Goal: Information Seeking & Learning: Find contact information

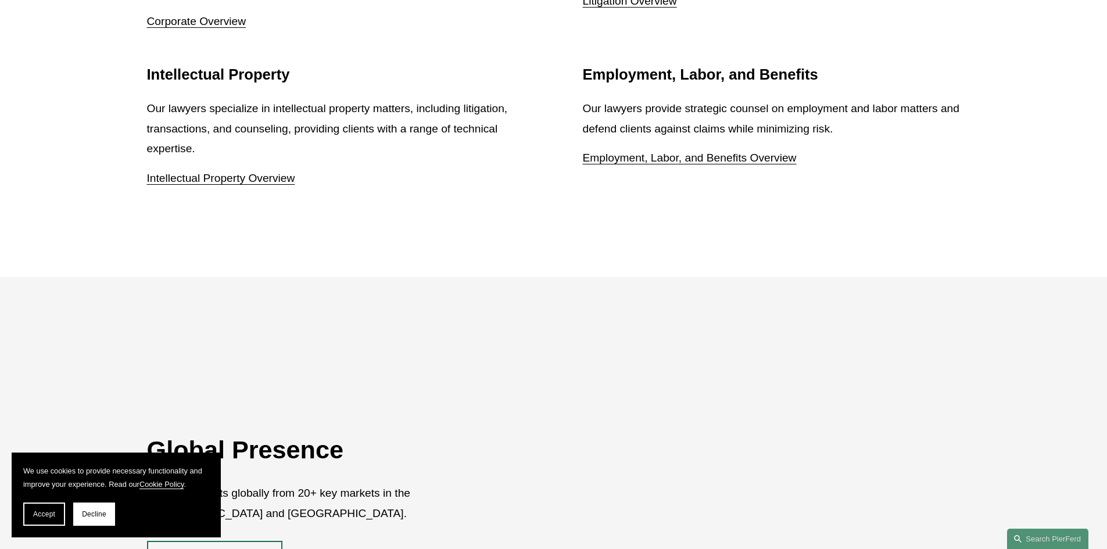
scroll to position [2126, 0]
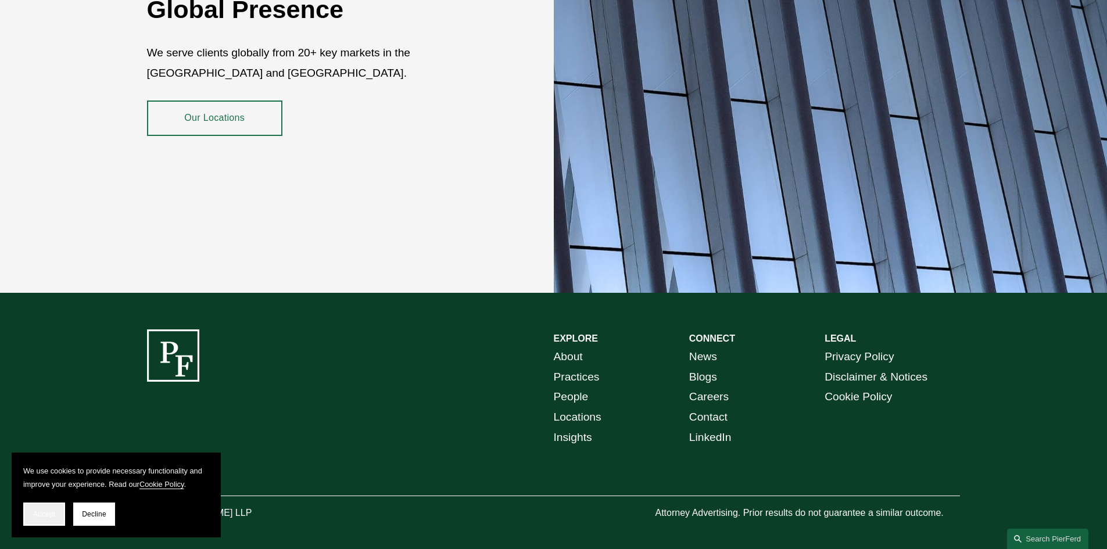
click at [45, 512] on span "Accept" at bounding box center [44, 514] width 22 height 8
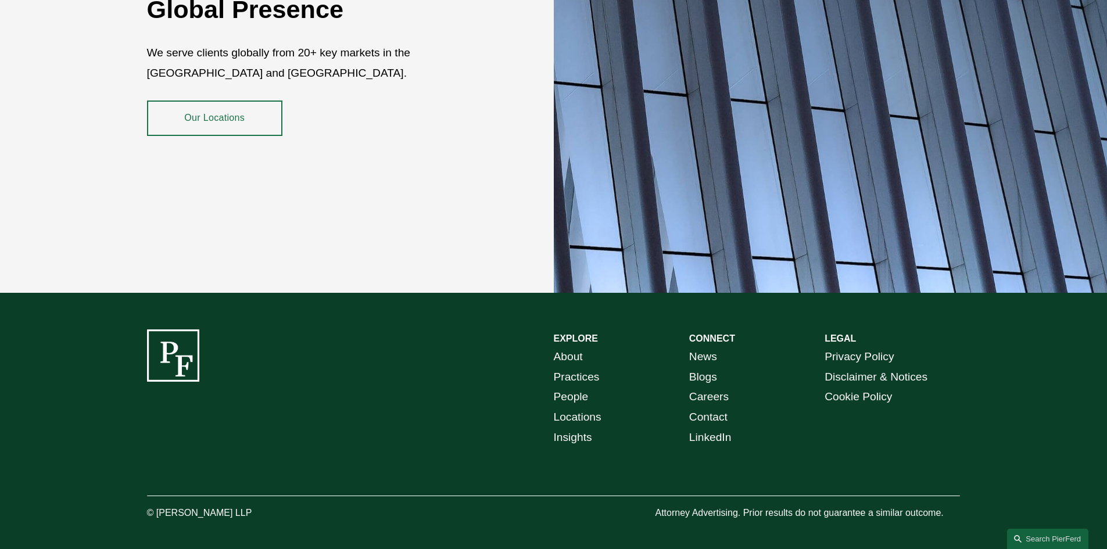
click at [355, 425] on div "EXPLORE CONNECT About Practices People Locations Insights News Blogs Careers Co…" at bounding box center [553, 425] width 1107 height 192
click at [718, 407] on link "Contact" at bounding box center [708, 417] width 38 height 20
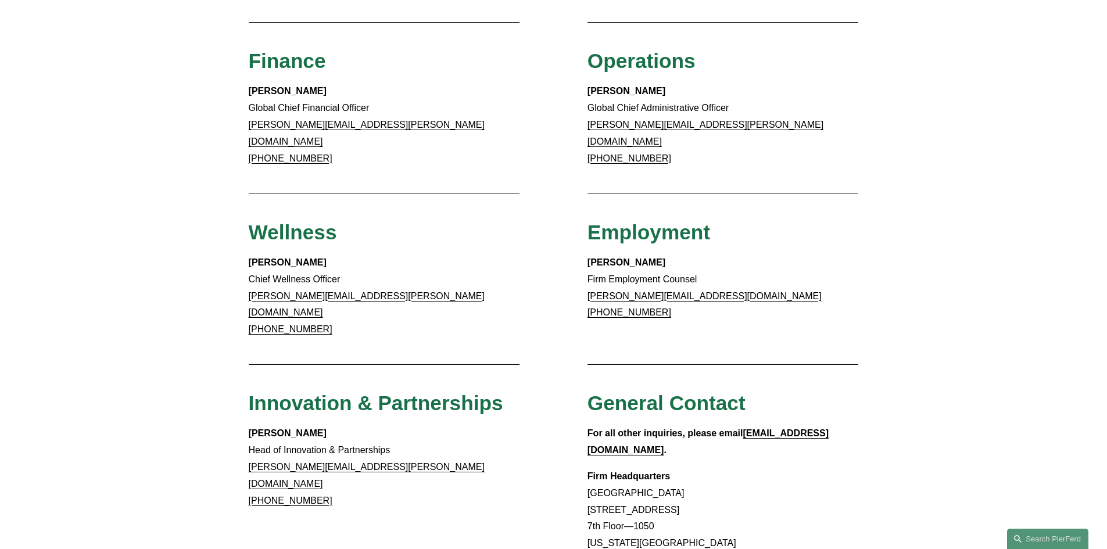
scroll to position [755, 0]
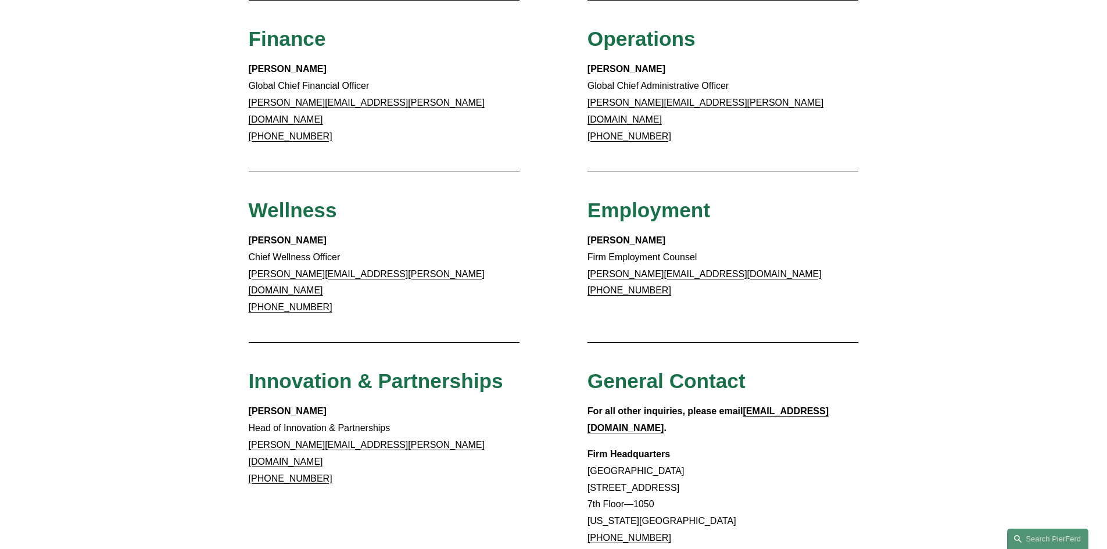
drag, startPoint x: 580, startPoint y: 413, endPoint x: 627, endPoint y: 460, distance: 66.6
copy p "Rockefeller Center 1270 Avenue of the Americas 7th Floor—1050 New York"
click at [700, 446] on p "Firm Headquarters Rockefeller Center 1270 Avenue of the Americas 7th Floor—1050…" at bounding box center [722, 504] width 271 height 117
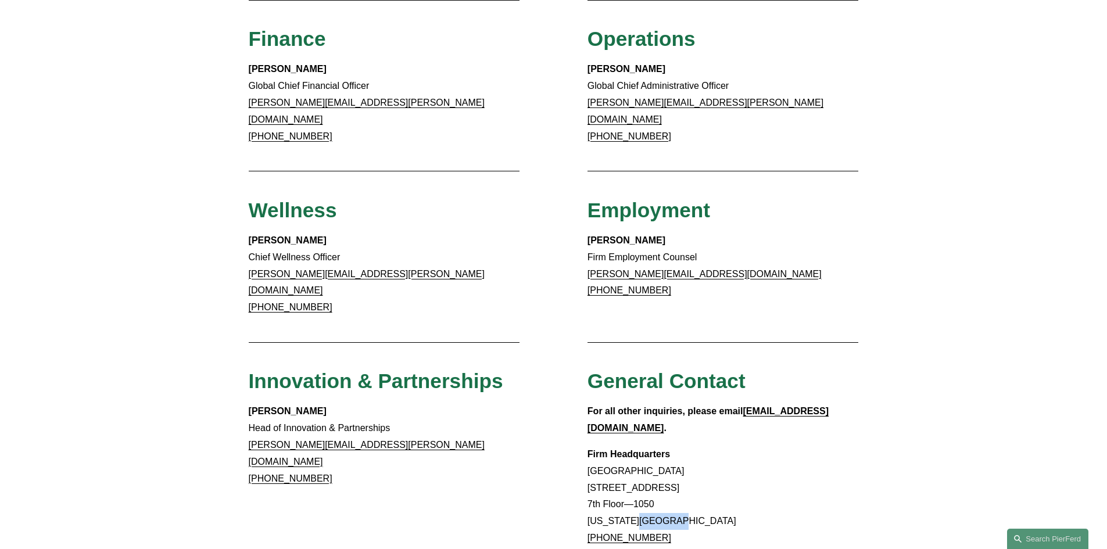
drag, startPoint x: 690, startPoint y: 465, endPoint x: 632, endPoint y: 468, distance: 58.2
click at [632, 468] on p "Firm Headquarters Rockefeller Center 1270 Avenue of the Americas 7th Floor—1050…" at bounding box center [722, 504] width 271 height 117
copy p "NY 10020"
